Goal: Information Seeking & Learning: Learn about a topic

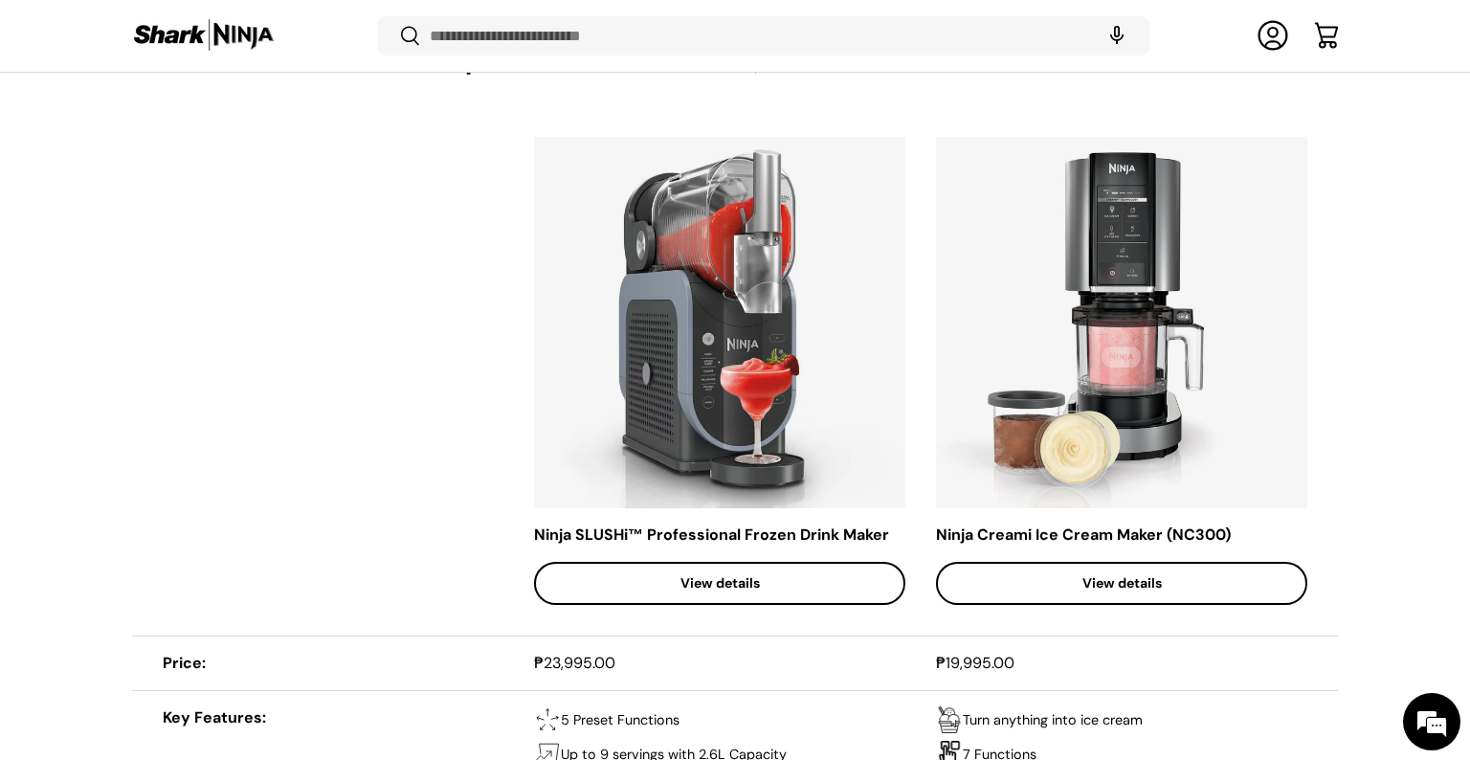
click at [1150, 299] on img at bounding box center [1121, 322] width 371 height 371
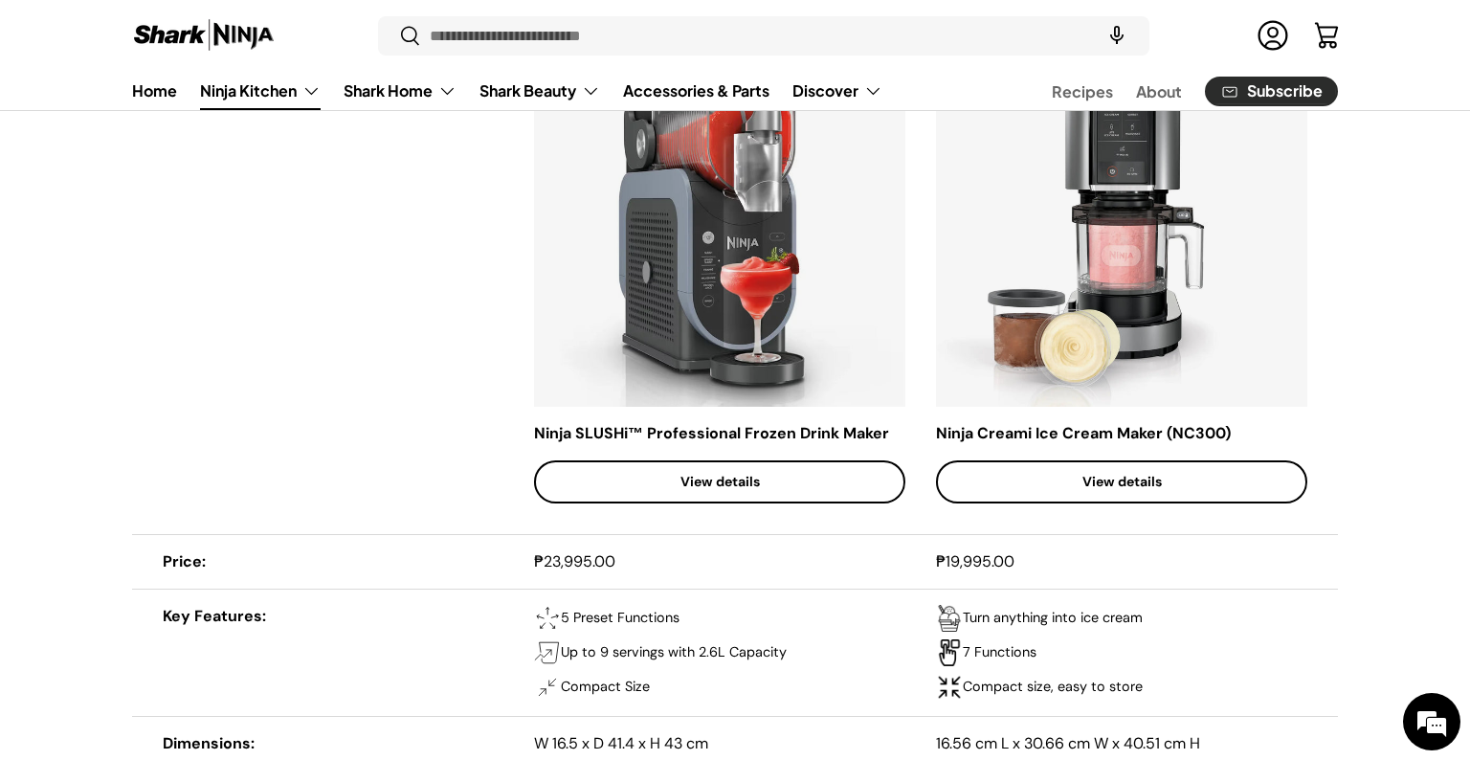
scroll to position [1054, 0]
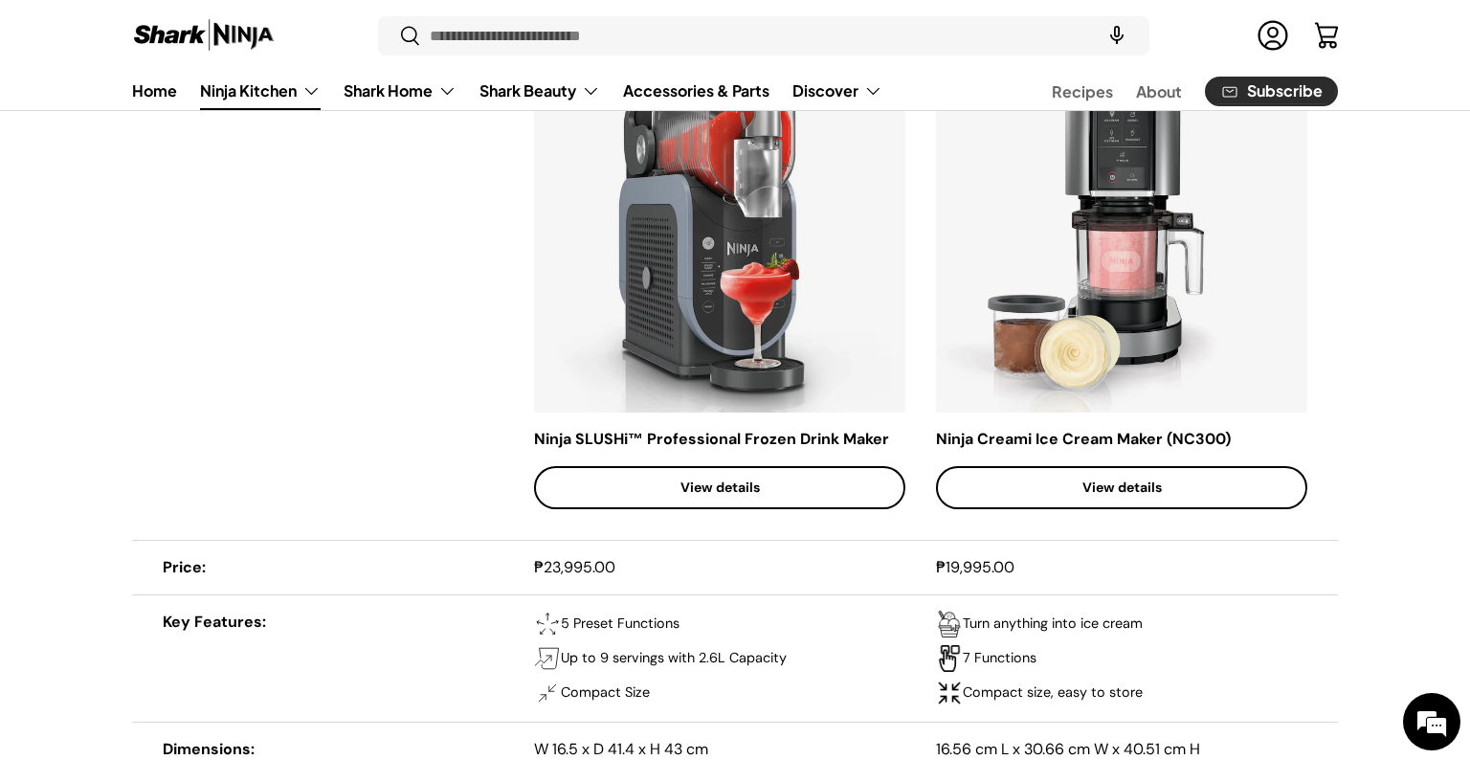
click at [1114, 485] on link "View details" at bounding box center [1121, 487] width 371 height 43
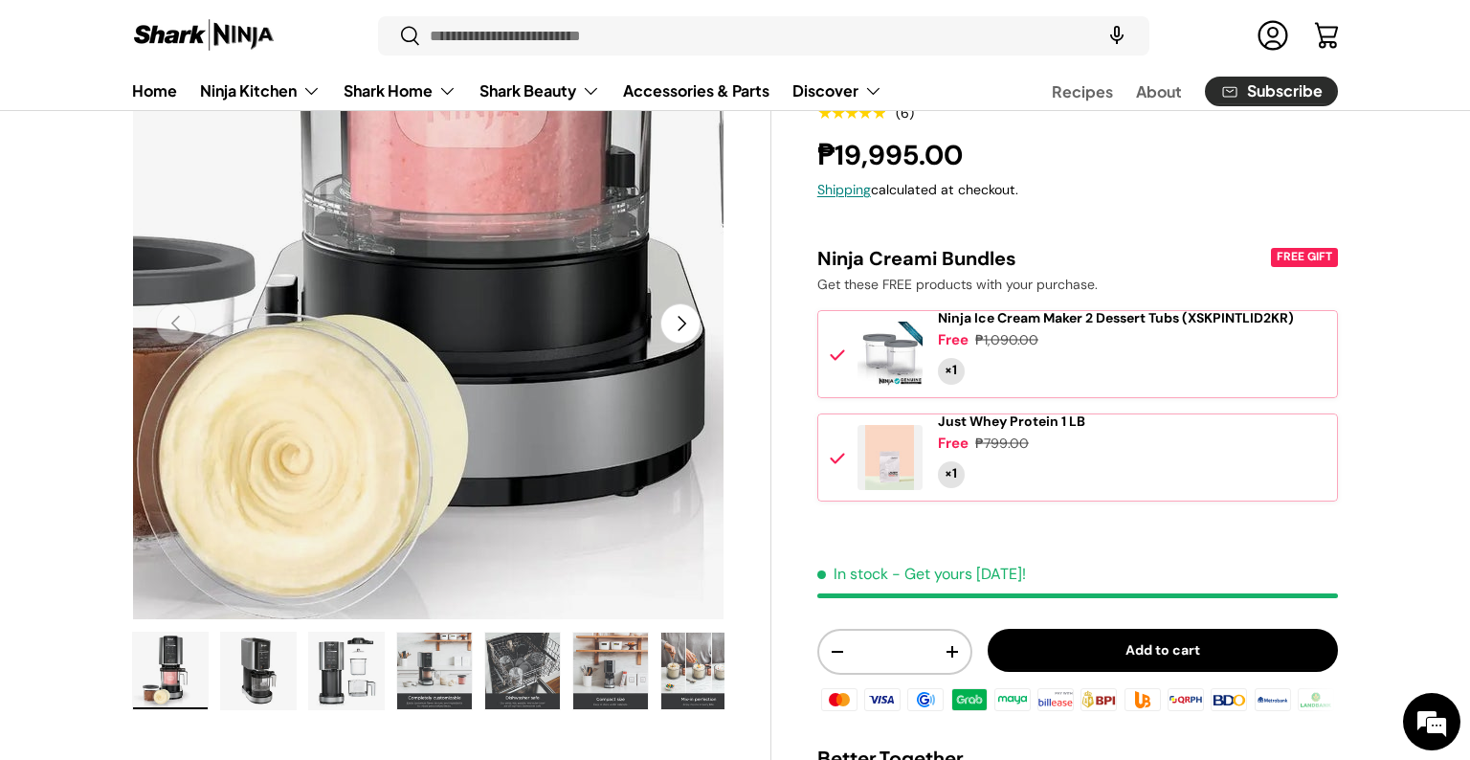
scroll to position [191, 0]
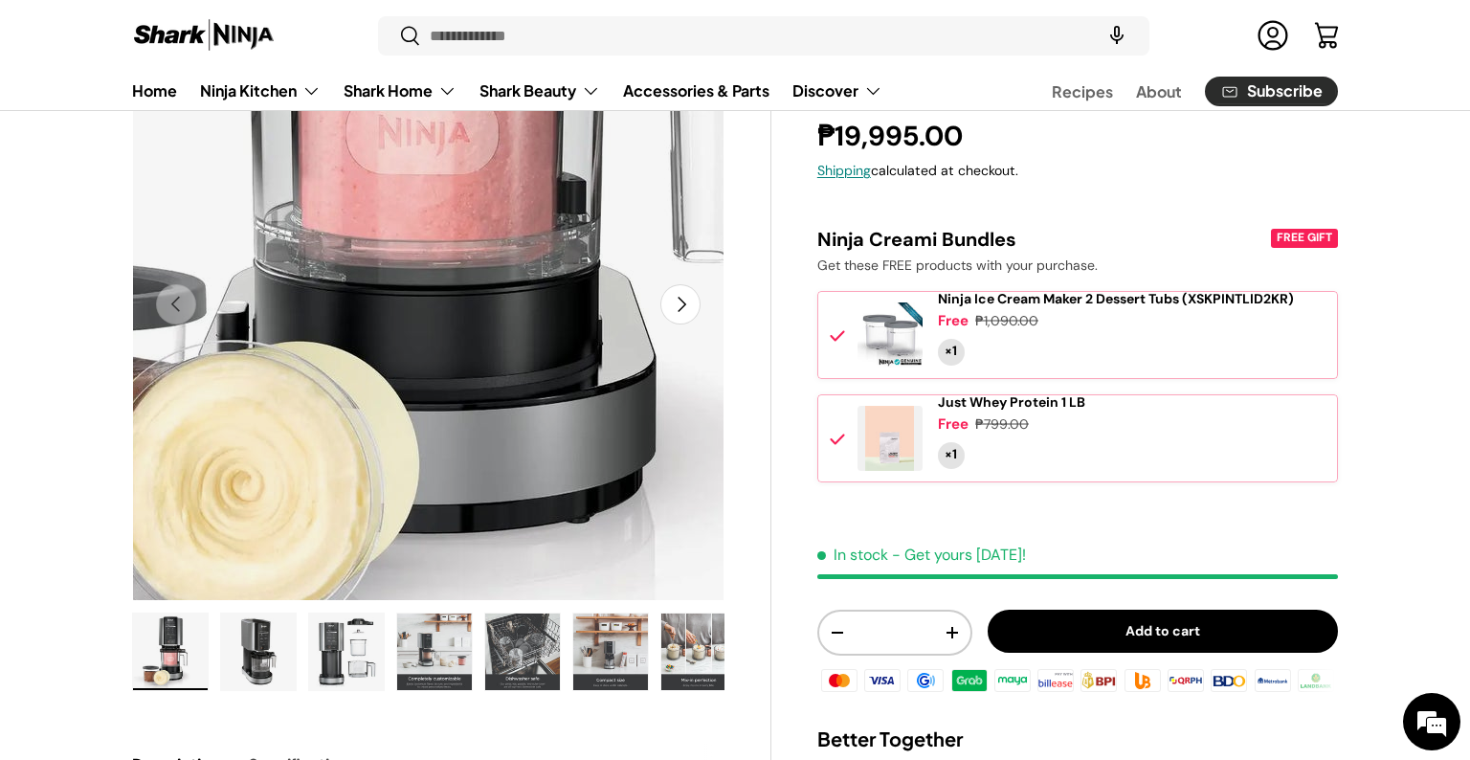
click at [431, 519] on img "Gallery Viewer" at bounding box center [428, 305] width 592 height 592
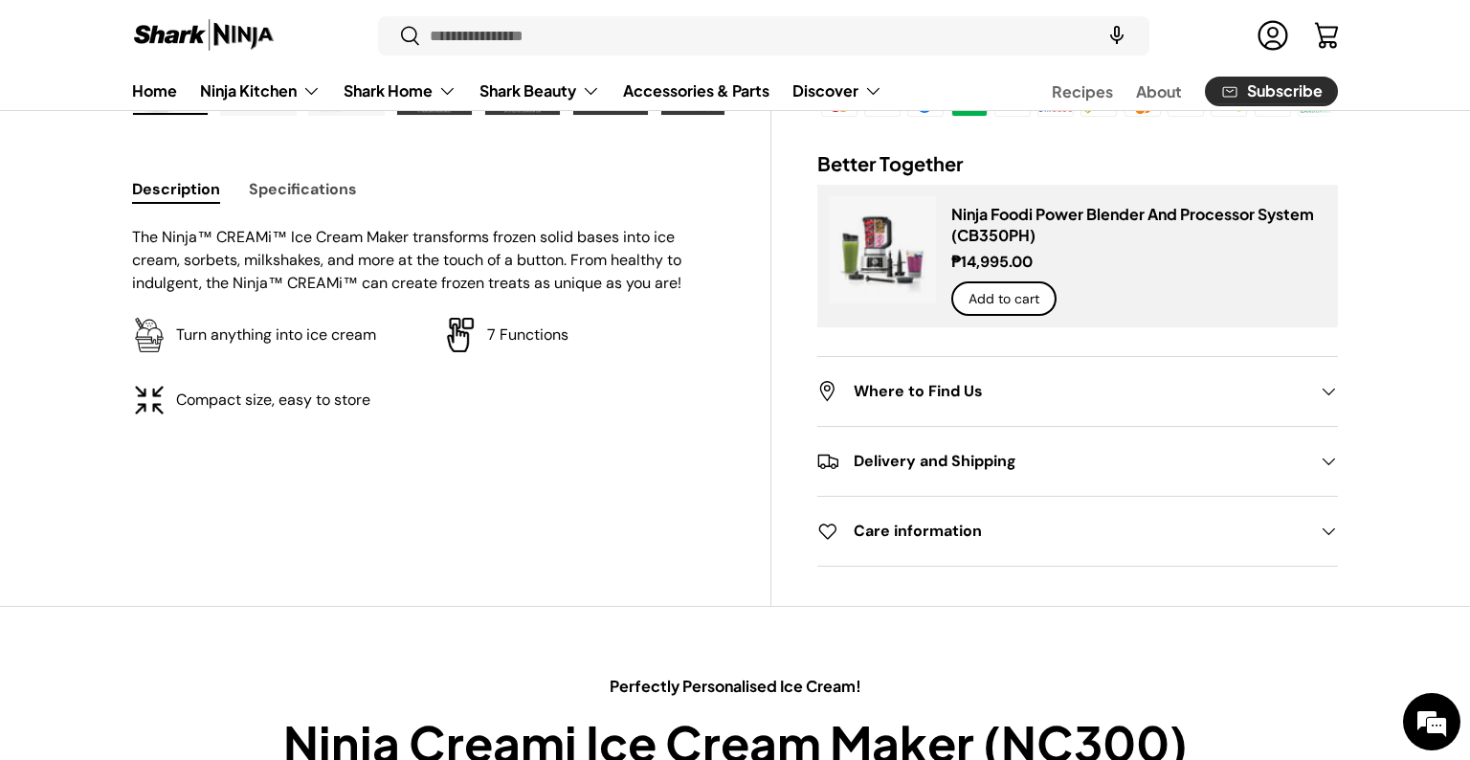
scroll to position [766, 0]
click at [1193, 567] on summary "Care information" at bounding box center [1077, 532] width 521 height 69
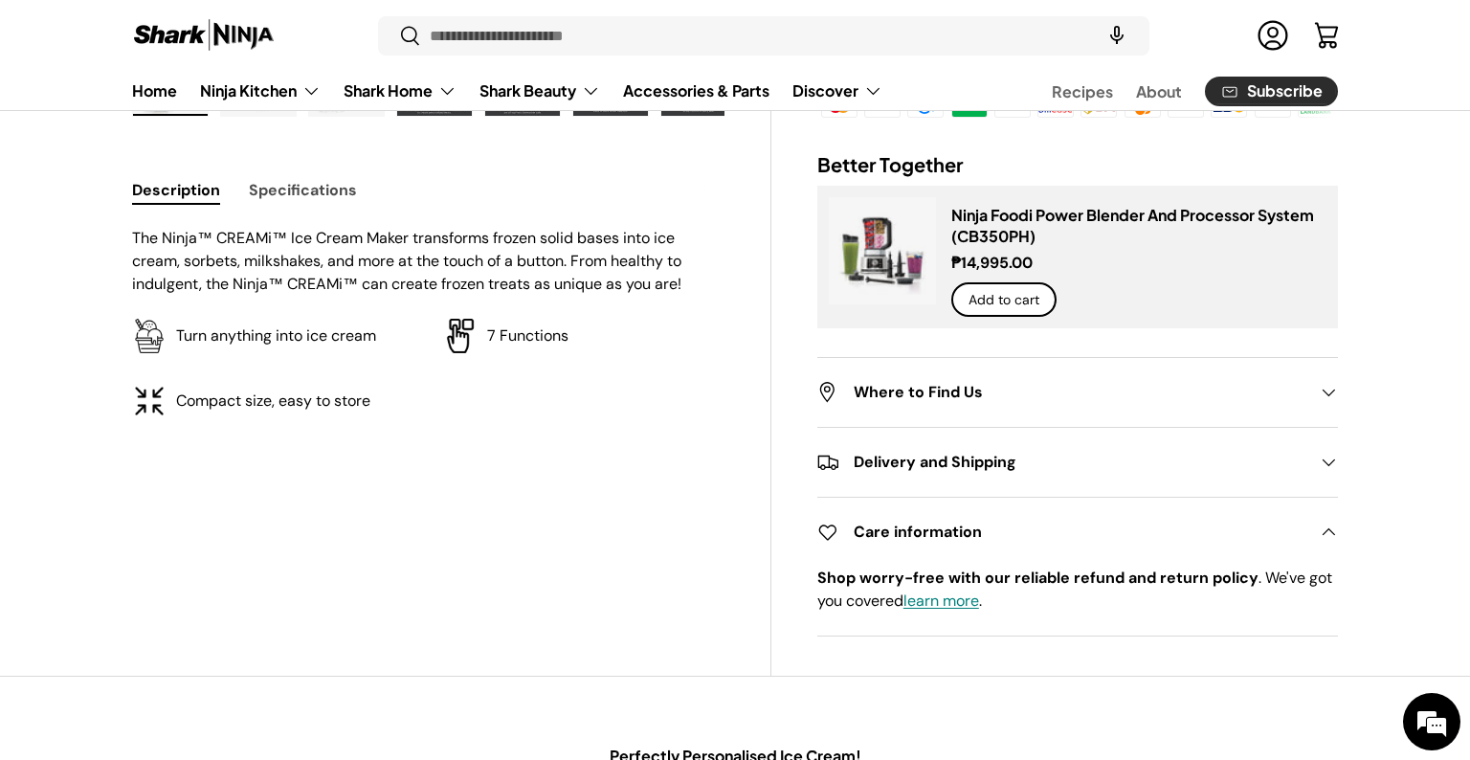
click at [1127, 474] on h2 "Delivery and Shipping" at bounding box center [1062, 462] width 490 height 23
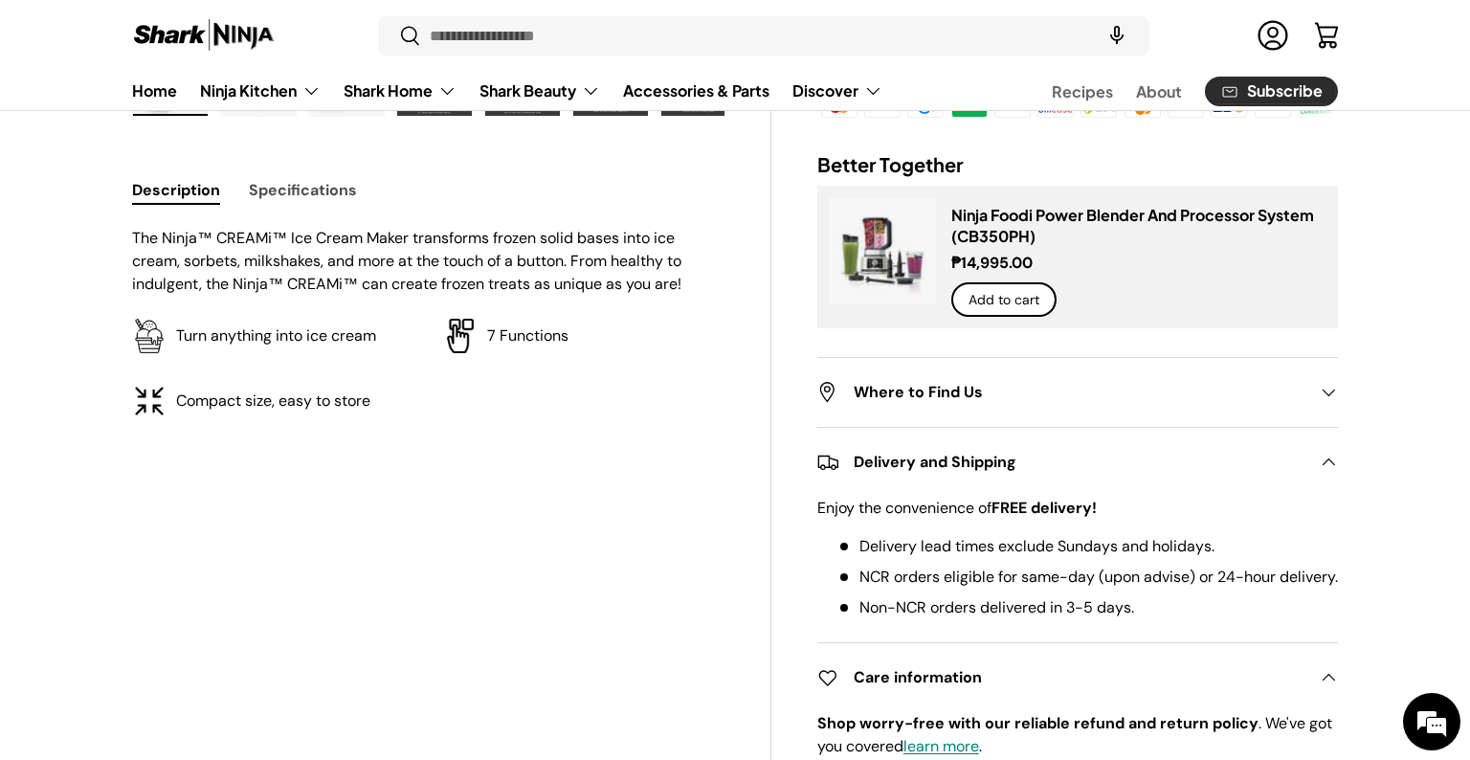
click at [1187, 404] on h2 "Where to Find Us" at bounding box center [1062, 392] width 490 height 23
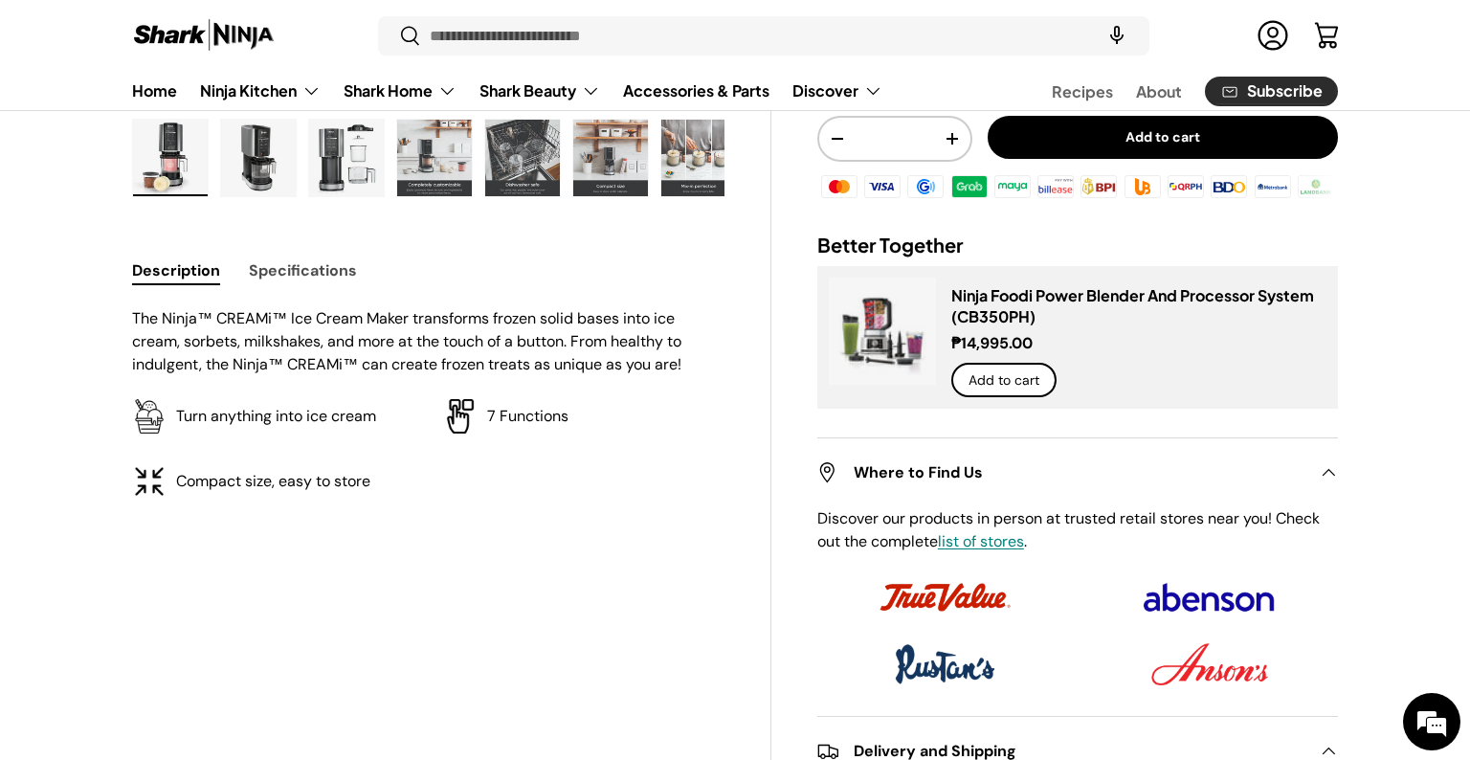
scroll to position [574, 0]
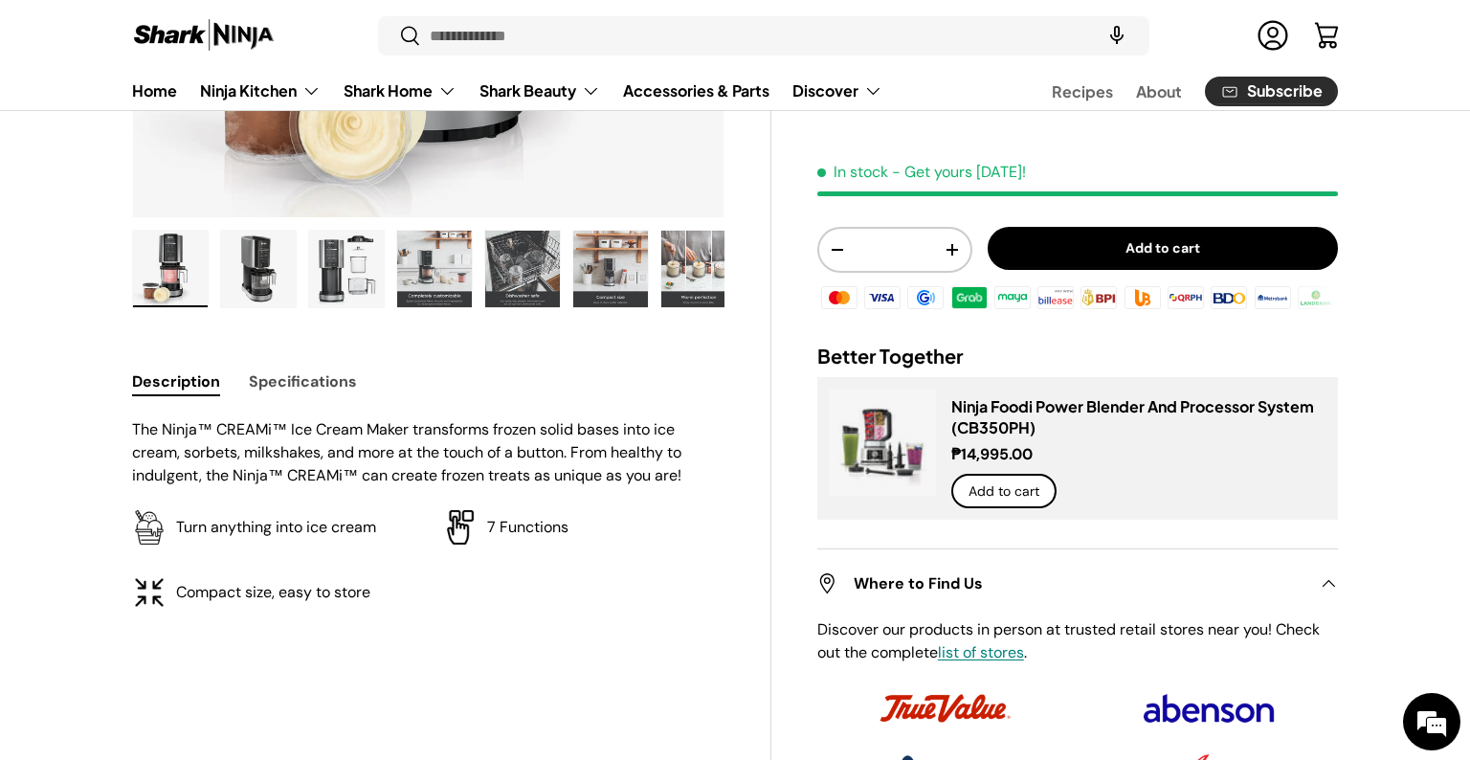
click at [312, 383] on button "Specifications" at bounding box center [303, 381] width 108 height 43
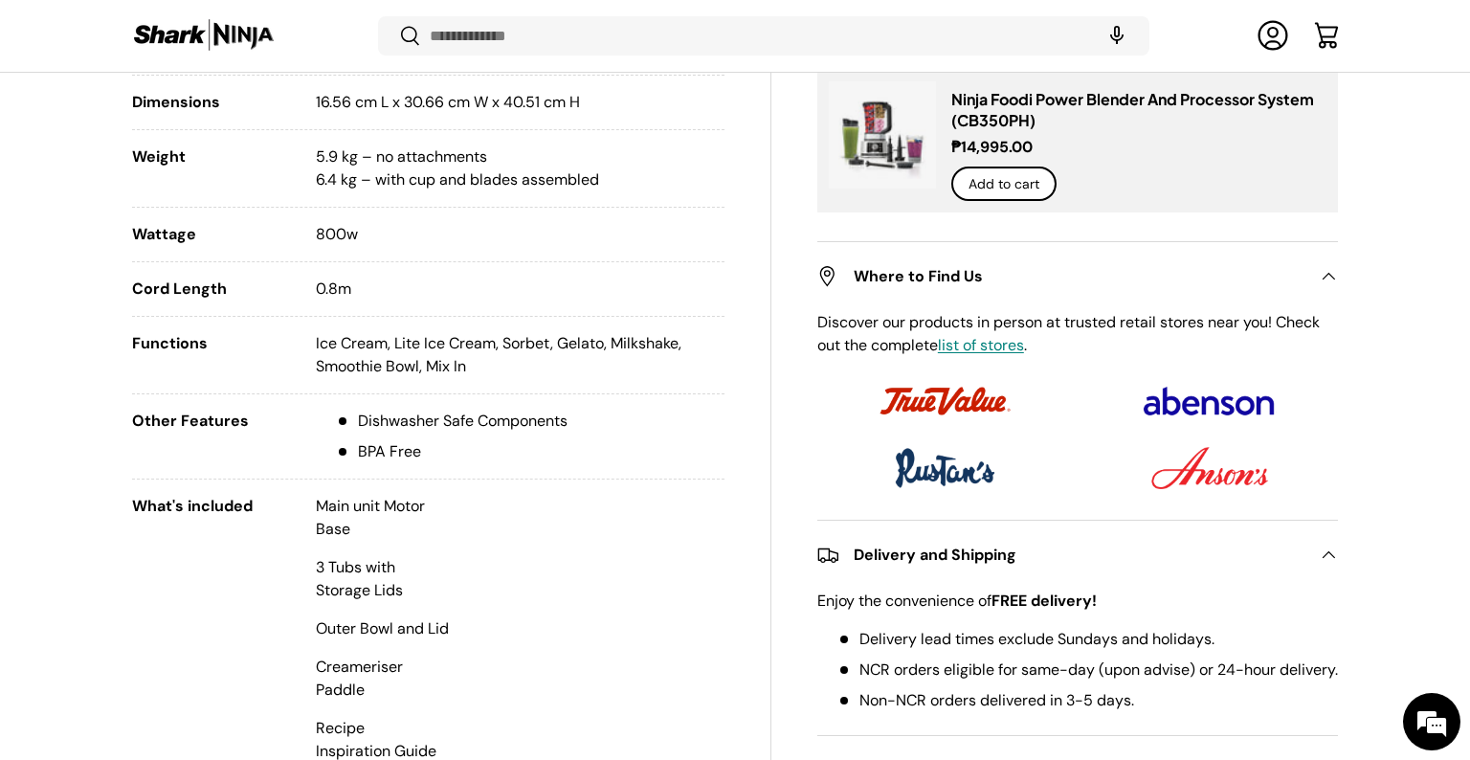
scroll to position [953, 0]
